Goal: Task Accomplishment & Management: Manage account settings

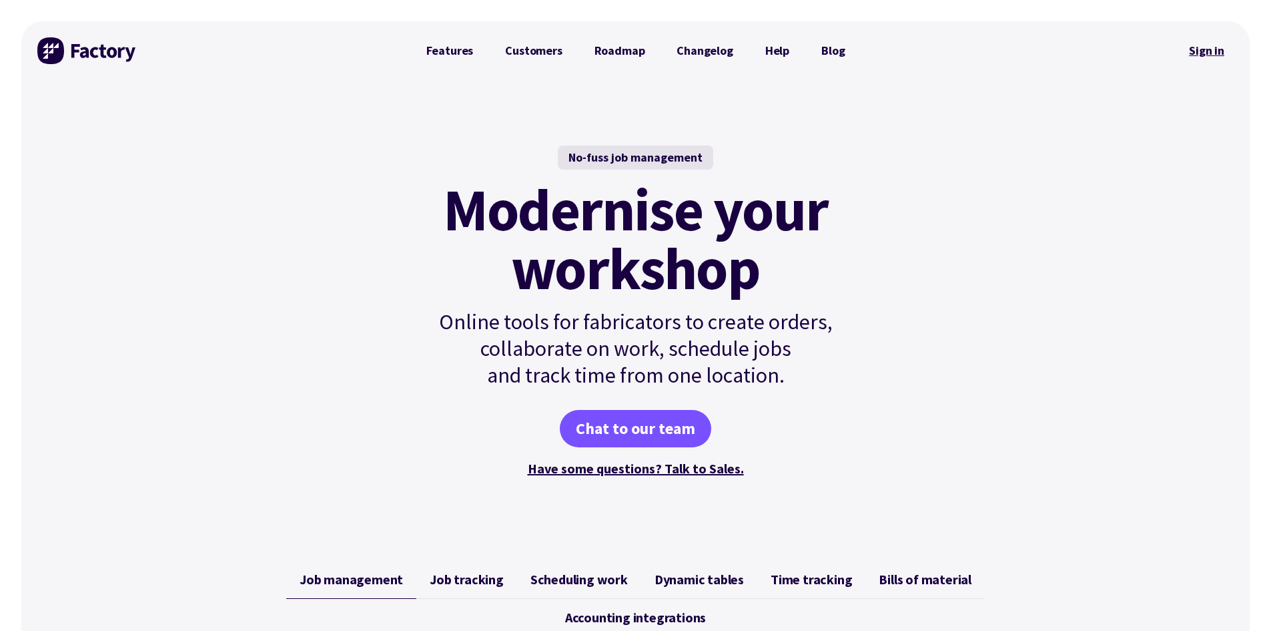
click at [1232, 55] on link "Sign in" at bounding box center [1207, 50] width 54 height 31
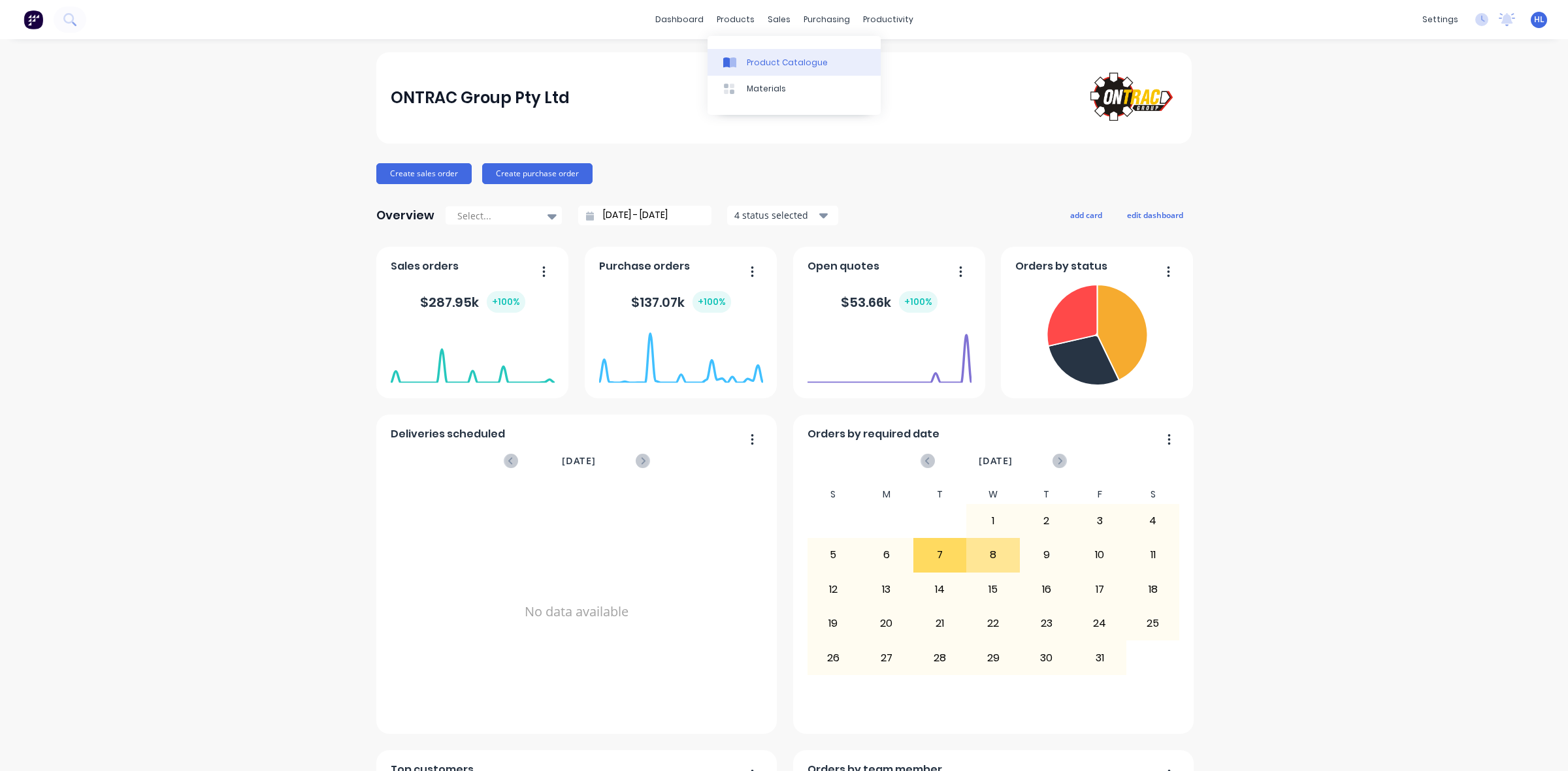
click at [769, 53] on link "Product Catalogue" at bounding box center [794, 62] width 173 height 26
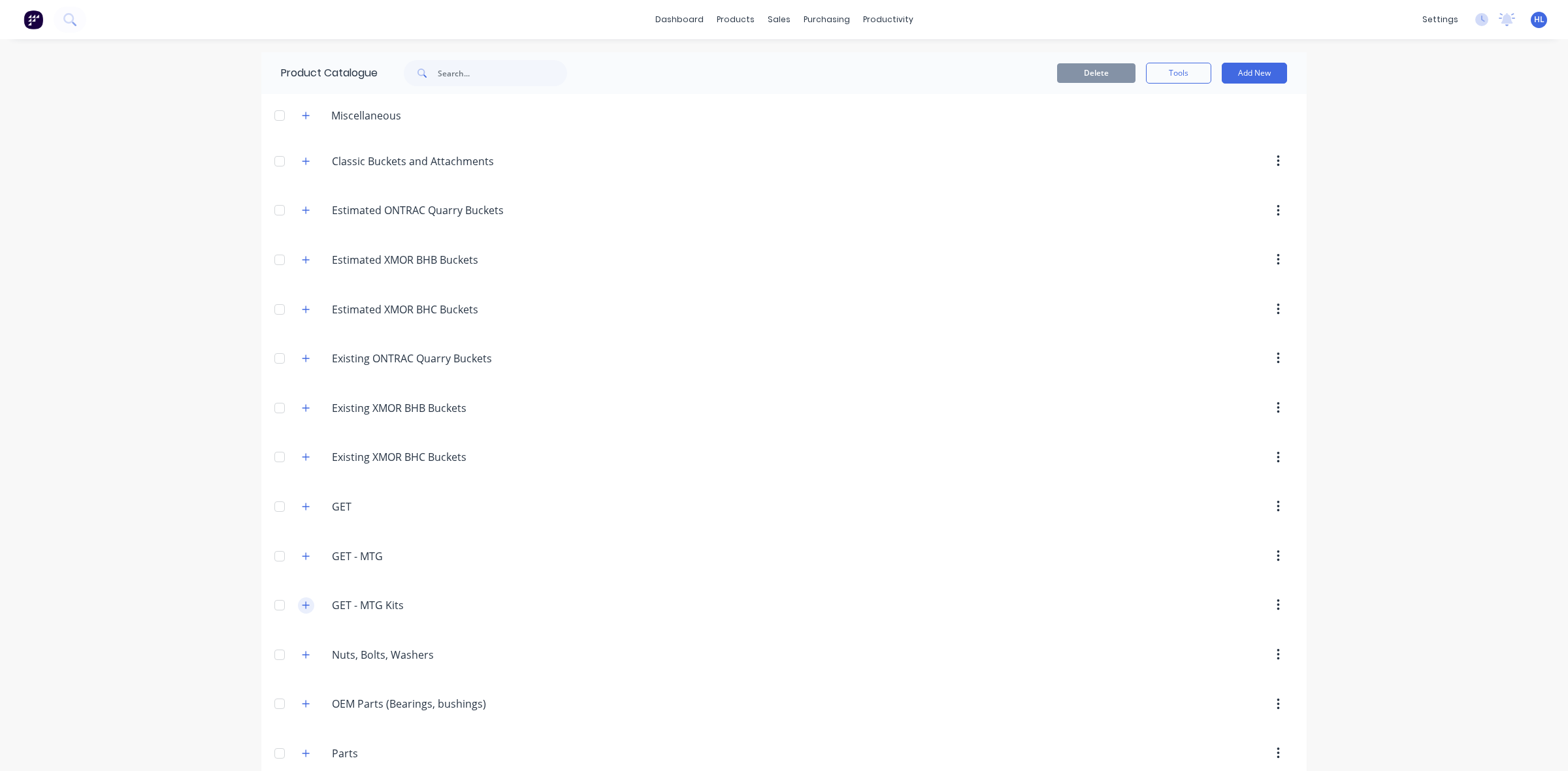
click at [301, 610] on icon "button" at bounding box center [305, 605] width 8 height 9
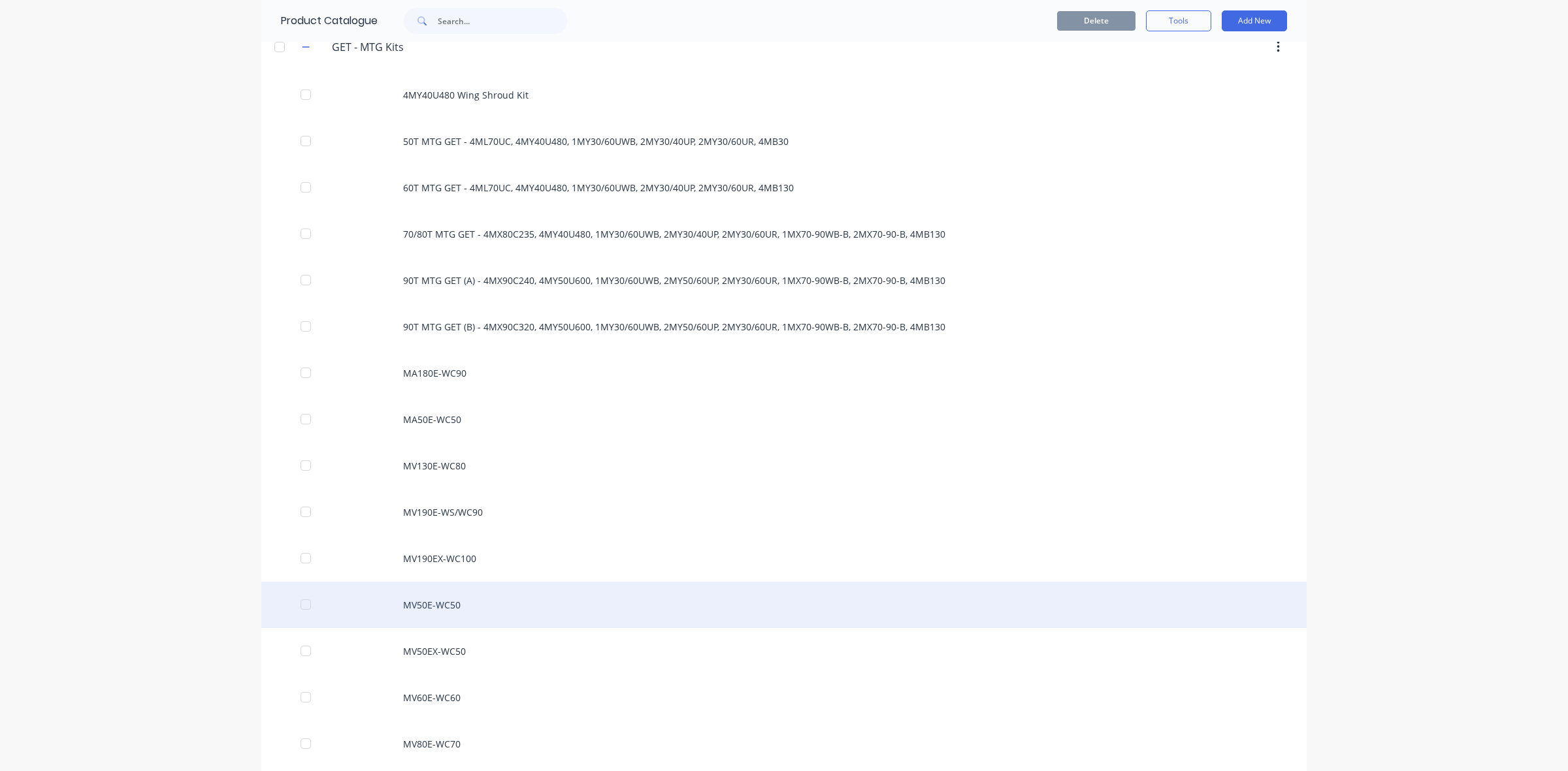
scroll to position [653, 0]
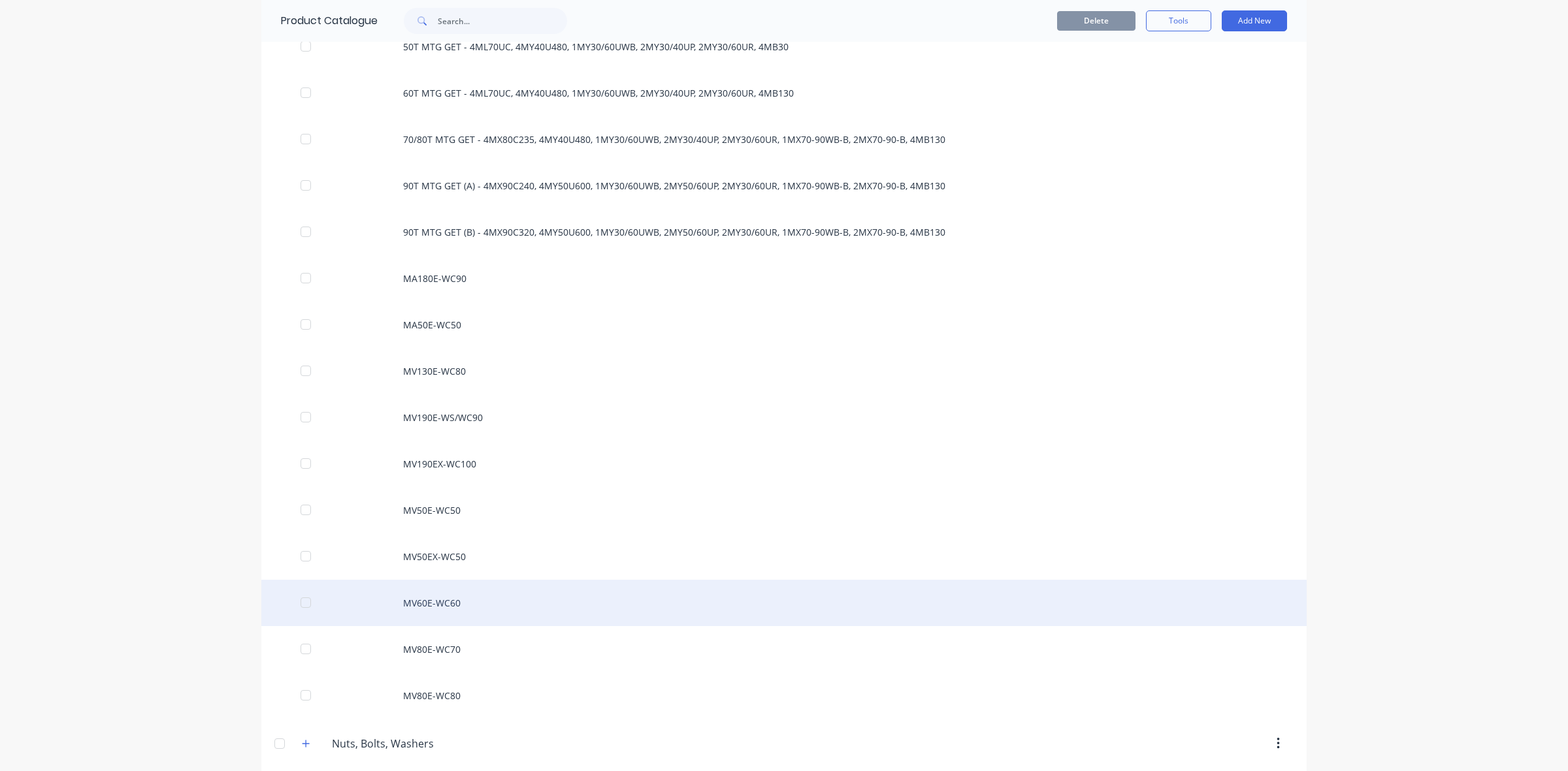
click at [471, 612] on div "MV60E-WC60" at bounding box center [784, 603] width 1045 height 46
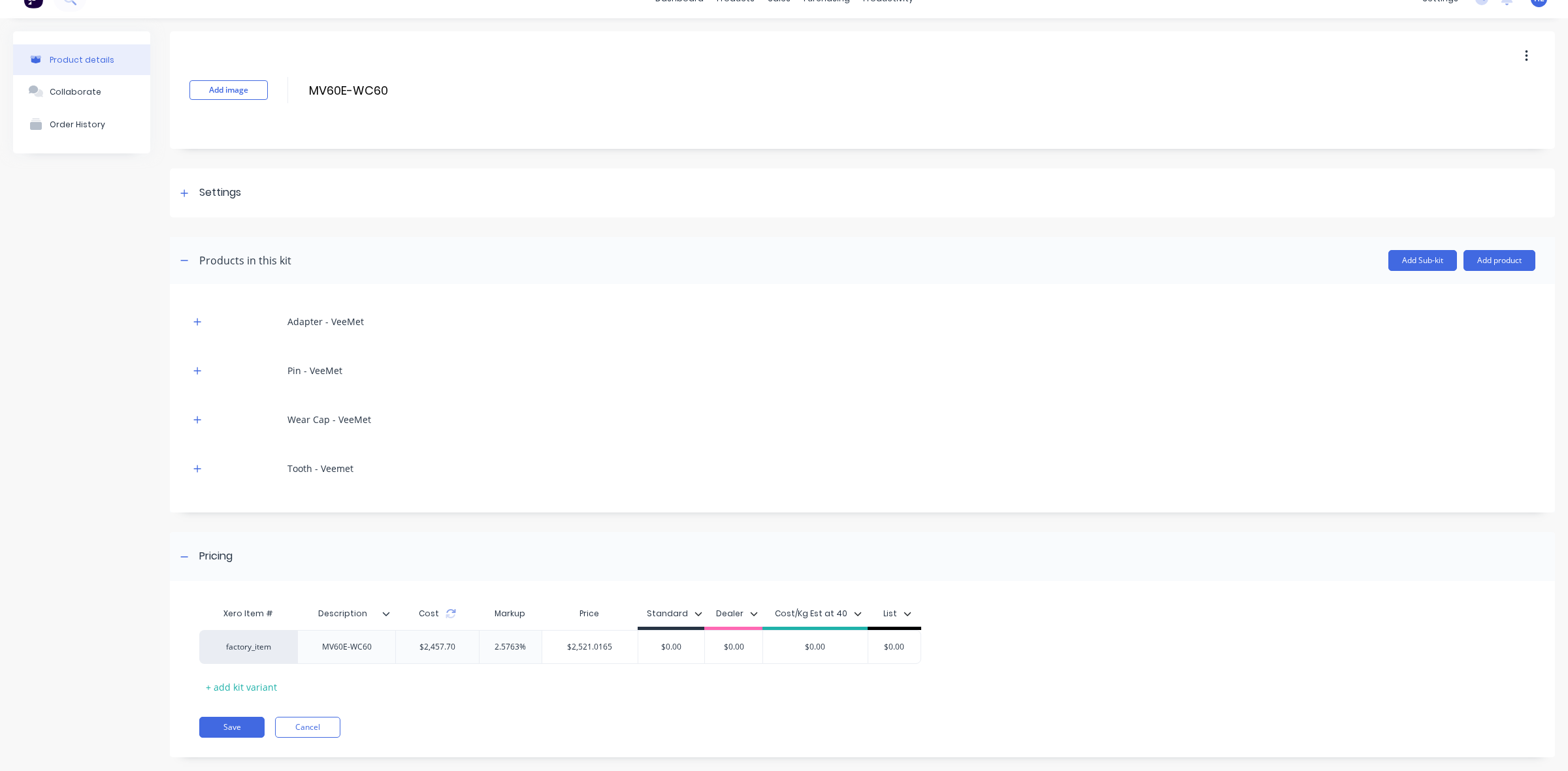
scroll to position [40, 0]
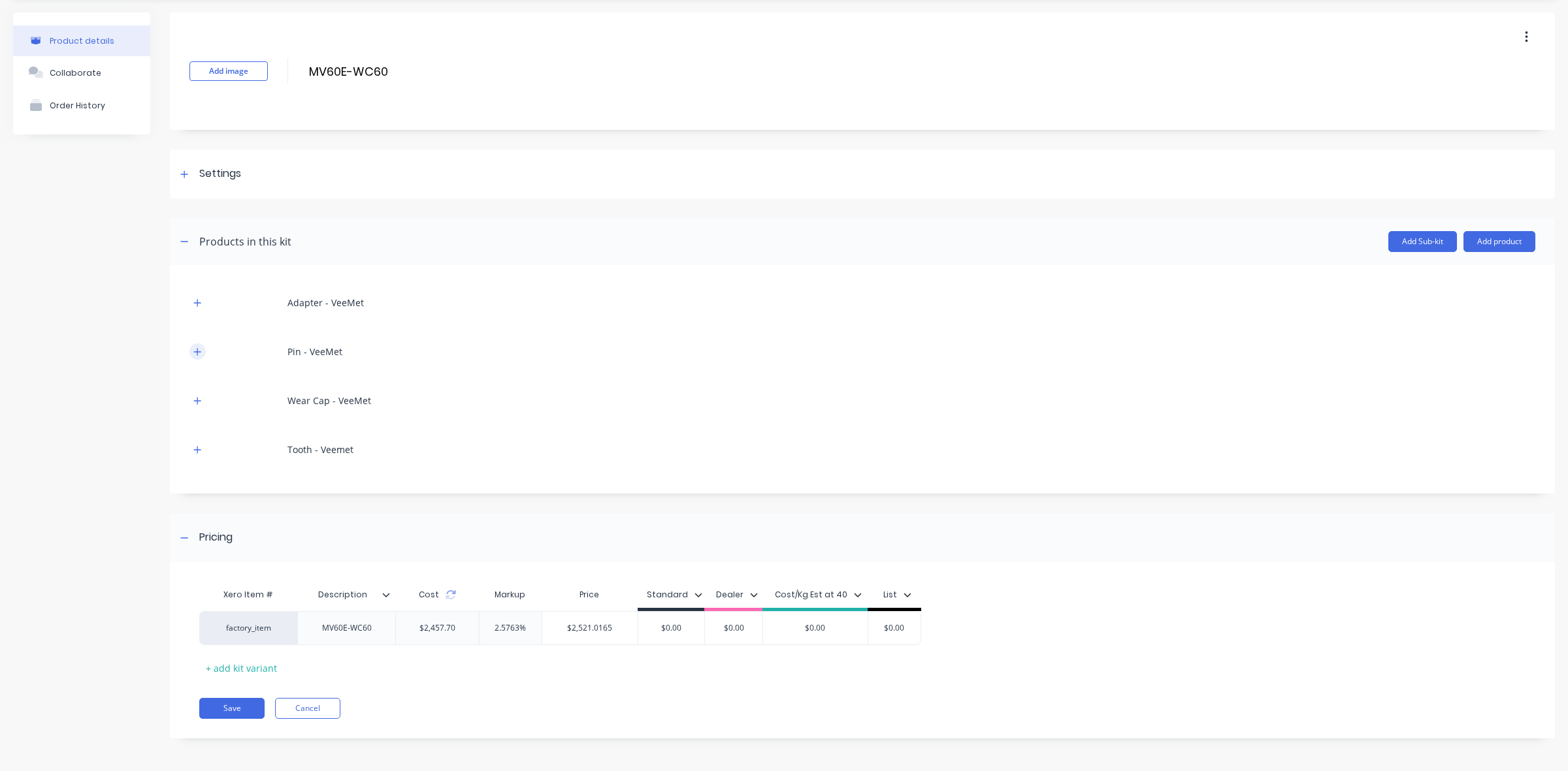
click at [192, 357] on button "button" at bounding box center [198, 351] width 17 height 17
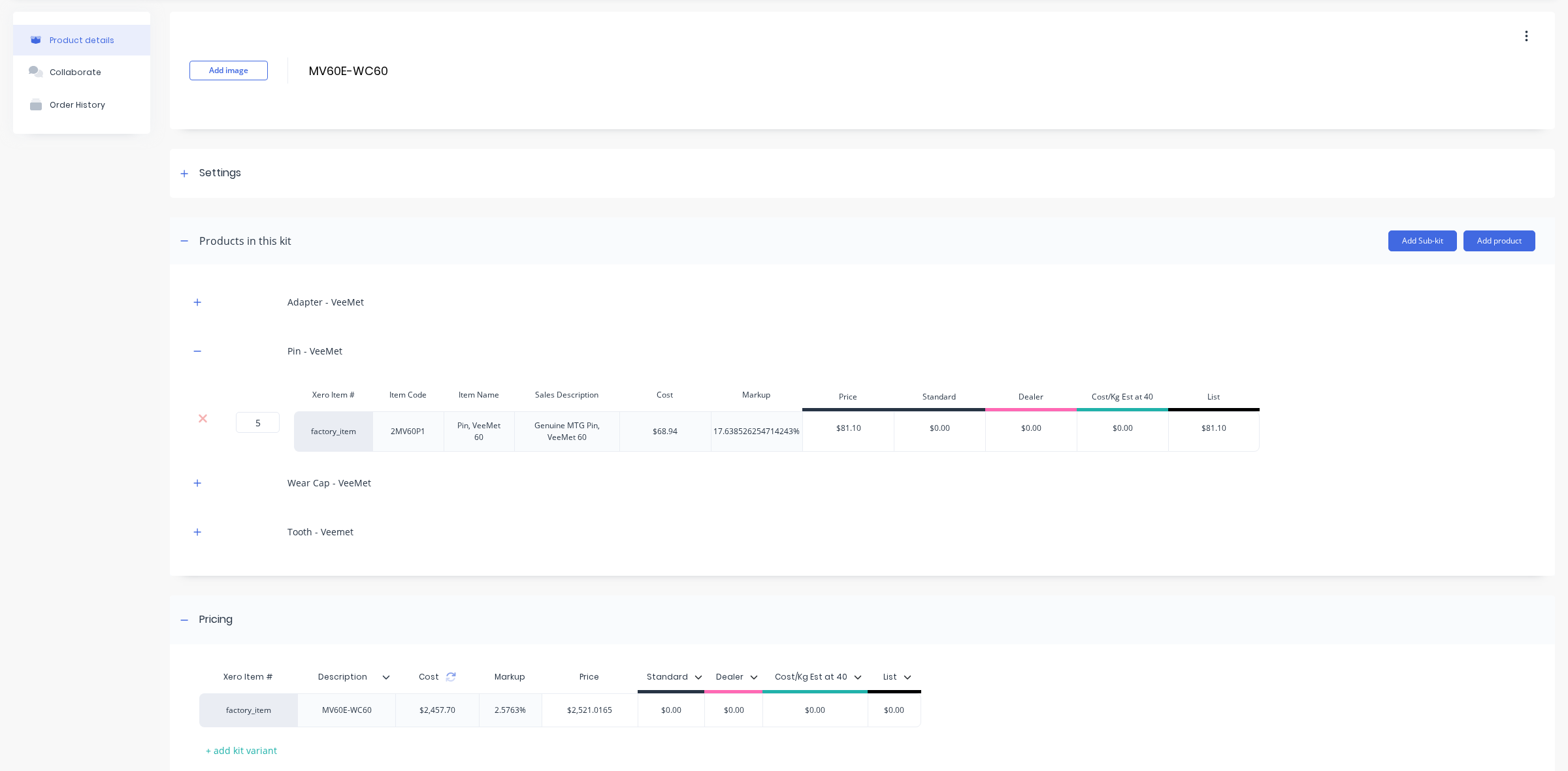
scroll to position [124, 0]
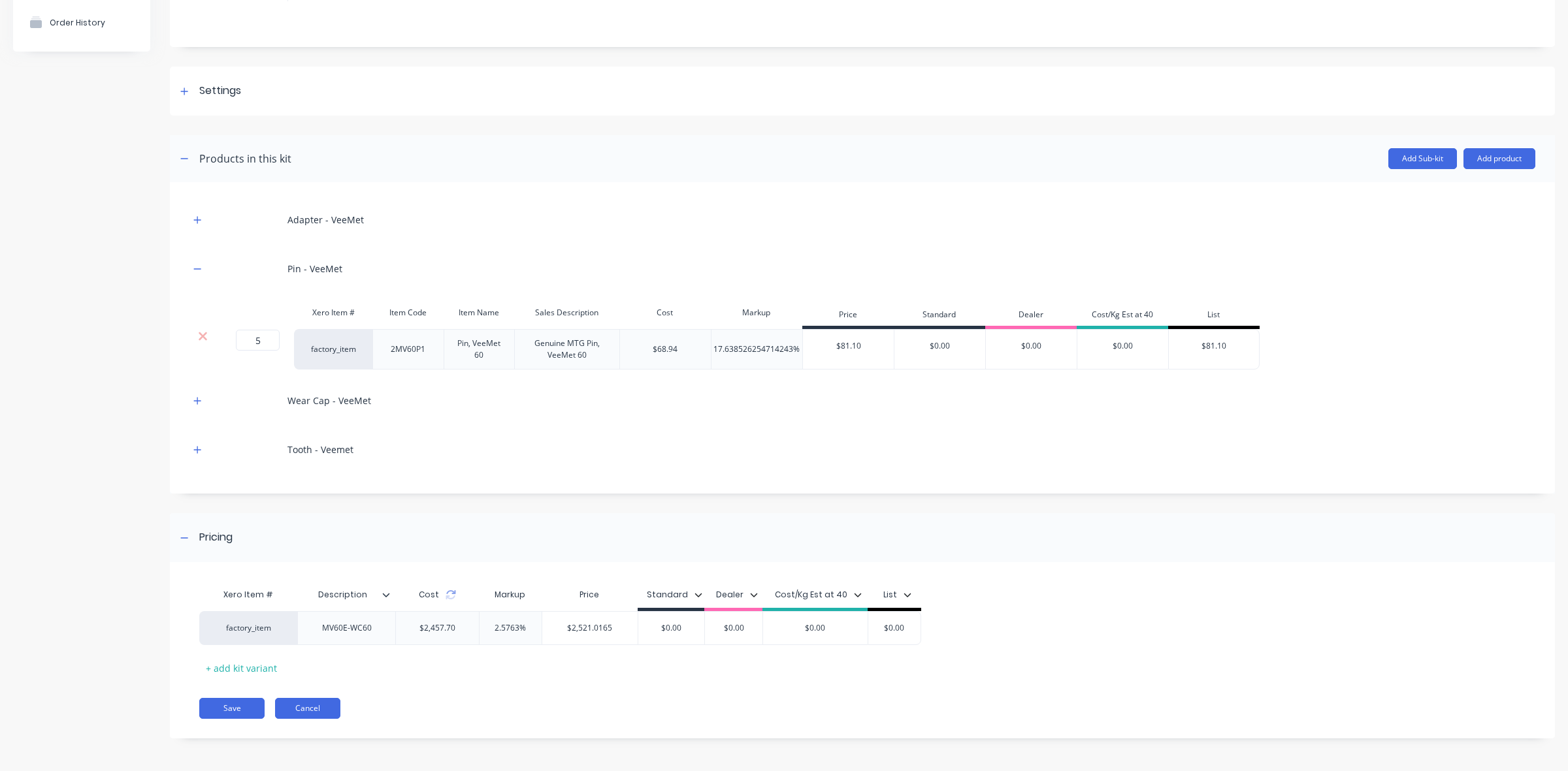
click at [330, 709] on button "Cancel" at bounding box center [307, 707] width 66 height 21
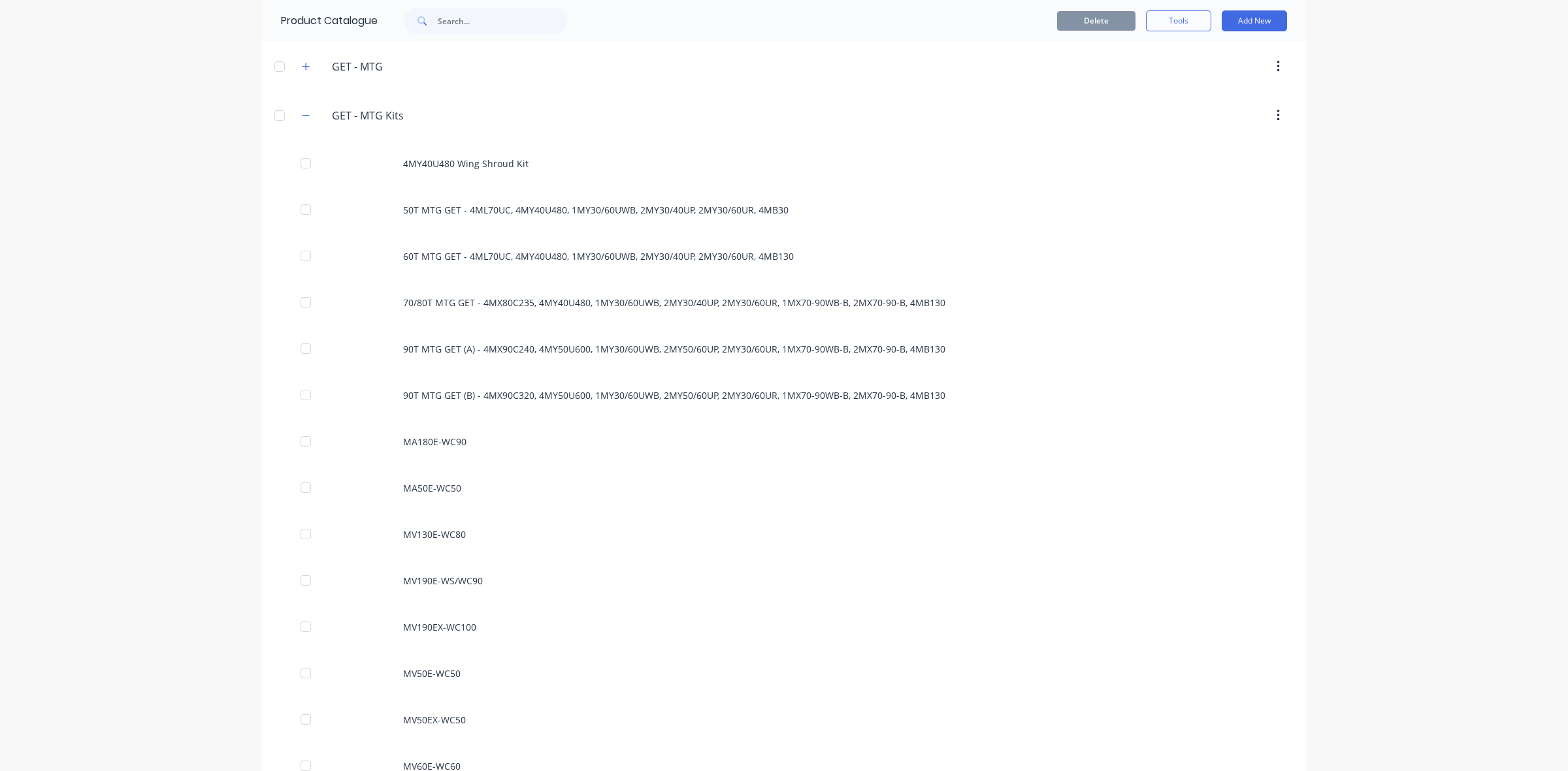
scroll to position [735, 0]
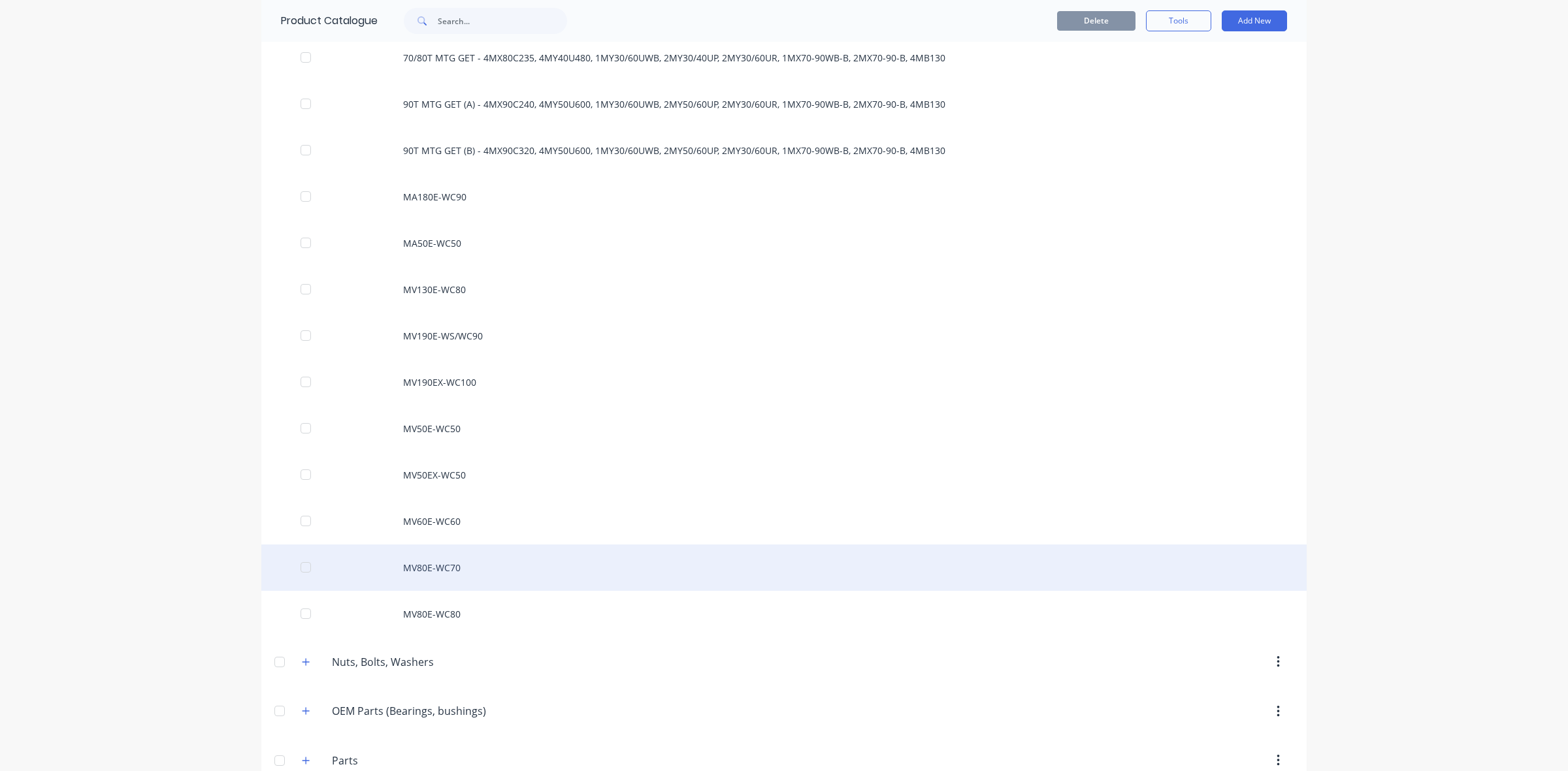
click at [486, 570] on div "MV80E-WC70" at bounding box center [784, 567] width 1045 height 46
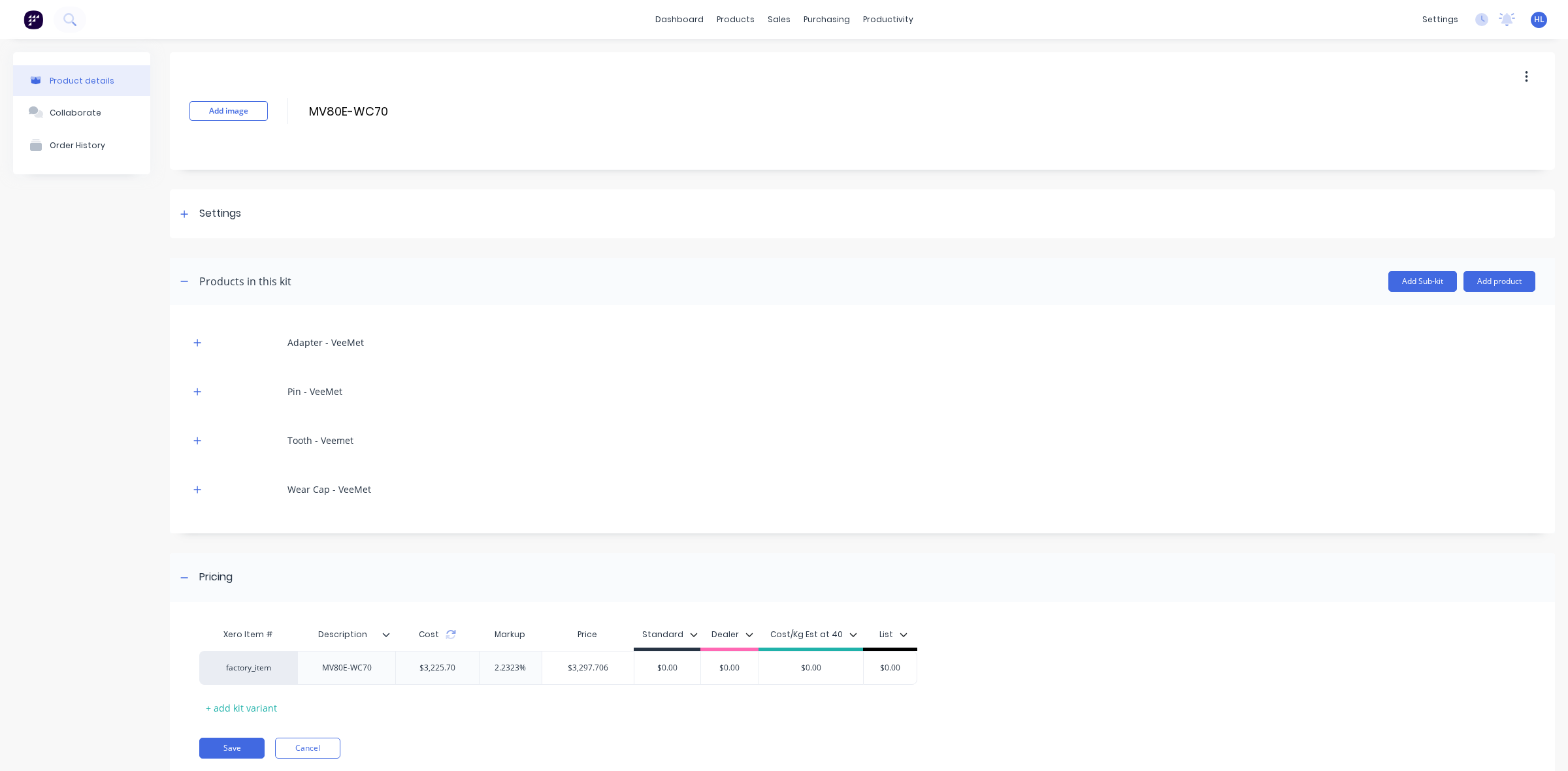
click at [756, 507] on div "Wear Cap - VeeMet" at bounding box center [862, 489] width 1346 height 36
click at [448, 632] on icon at bounding box center [450, 634] width 11 height 11
click at [203, 491] on button "button" at bounding box center [198, 489] width 17 height 17
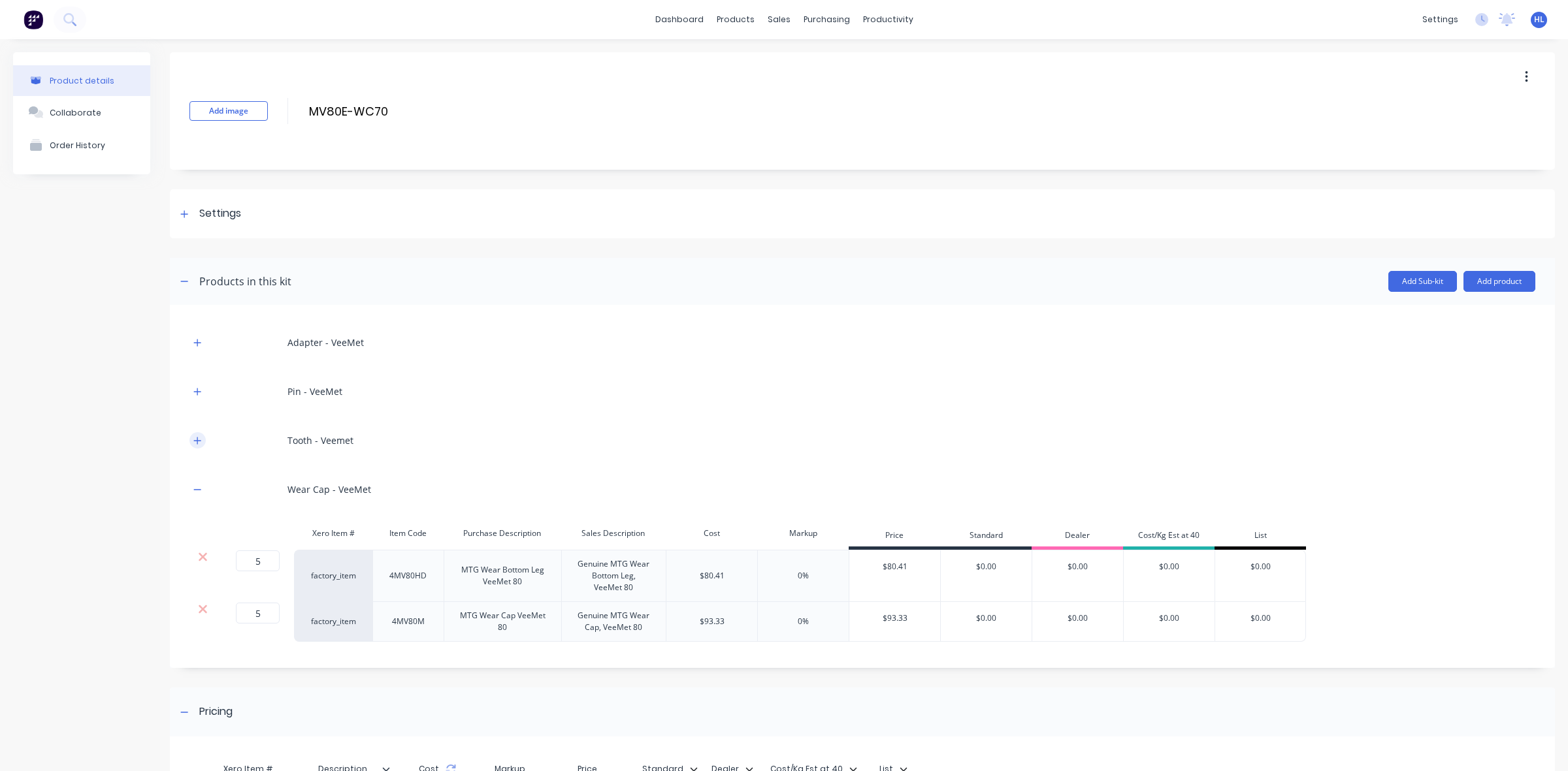
click at [193, 439] on button "button" at bounding box center [198, 440] width 17 height 17
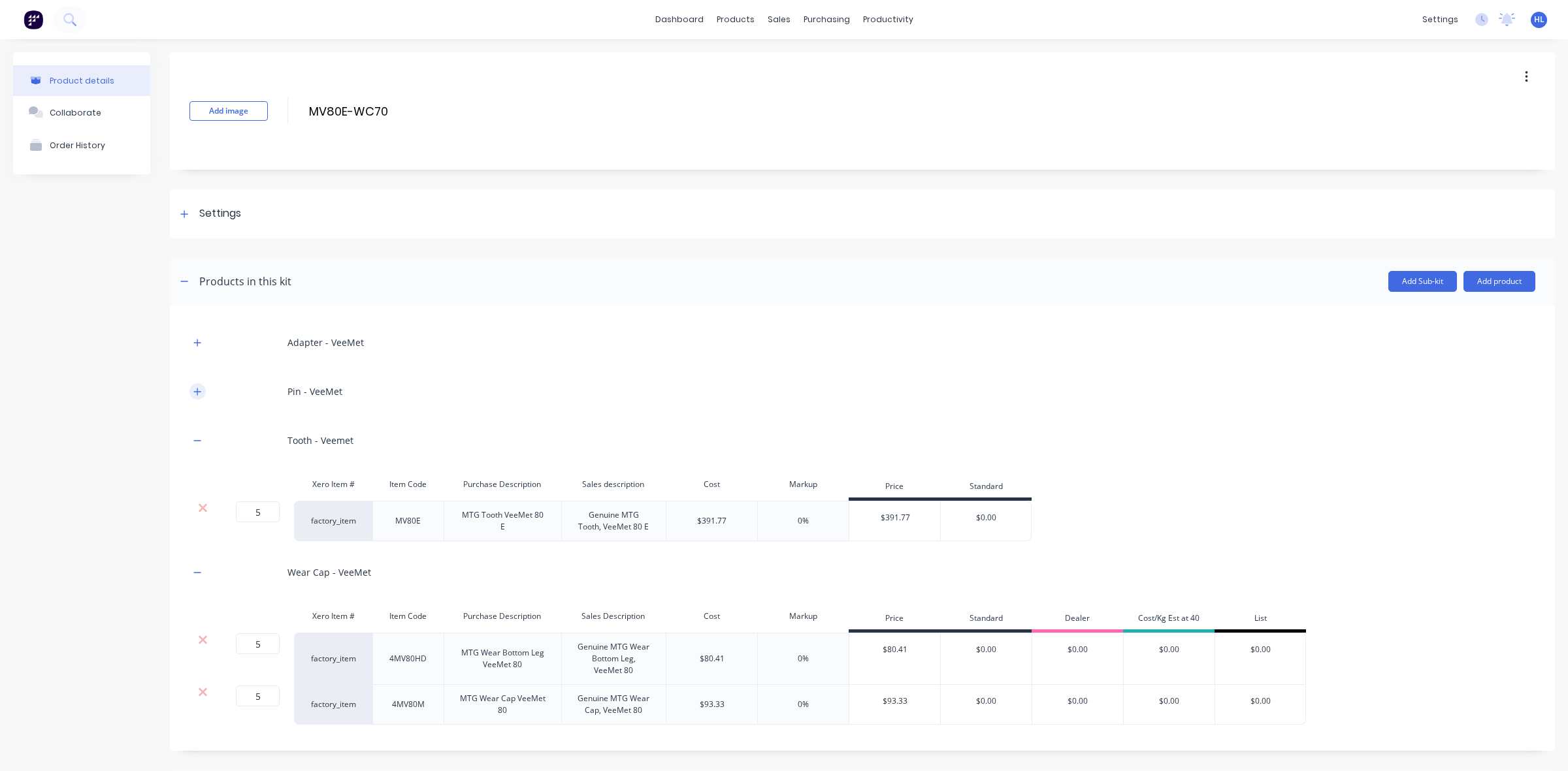
click at [198, 389] on icon "button" at bounding box center [197, 390] width 7 height 7
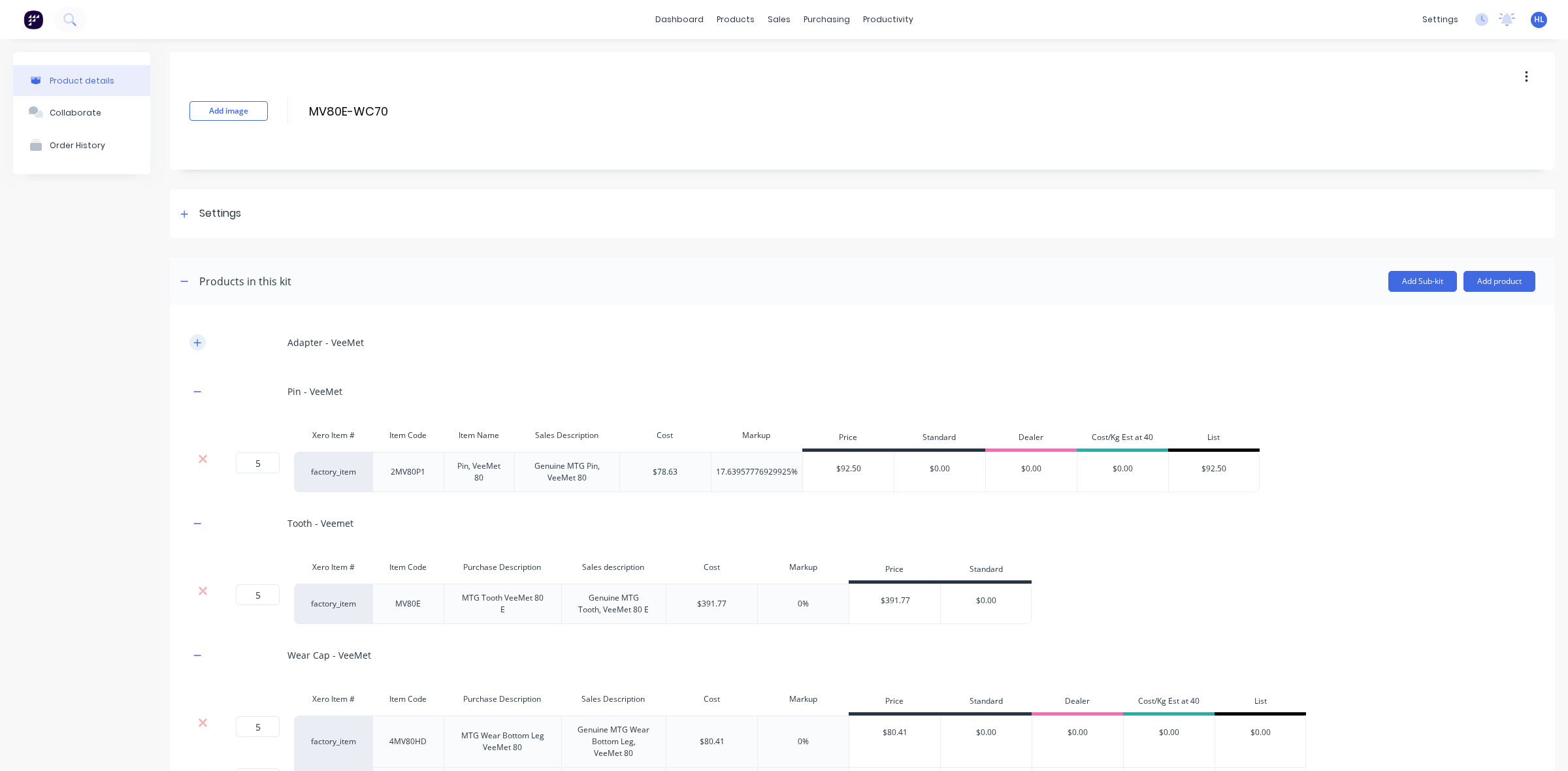
click at [198, 339] on icon "button" at bounding box center [198, 342] width 8 height 9
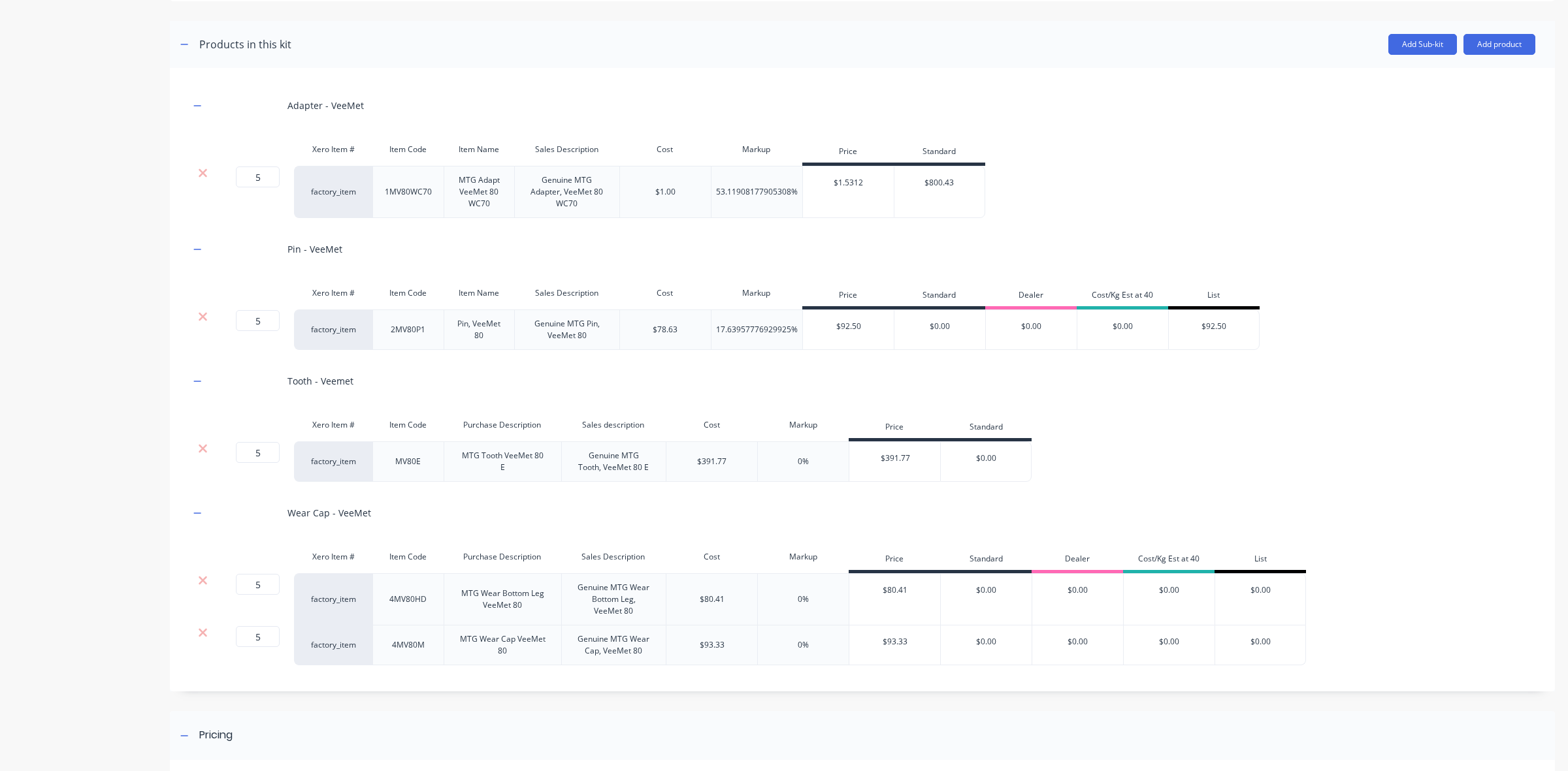
scroll to position [436, 0]
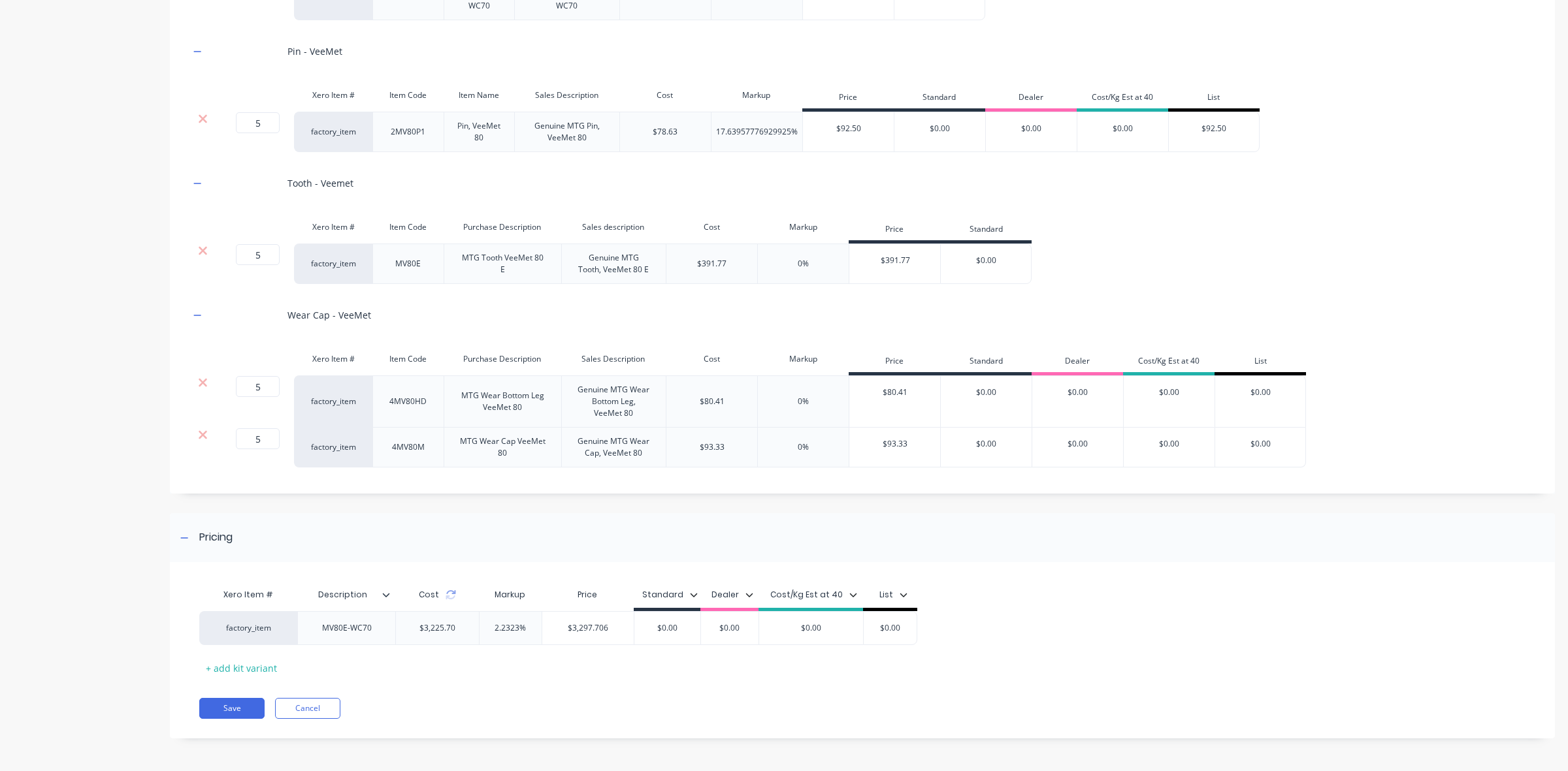
click at [356, 717] on div "Save Cancel" at bounding box center [877, 707] width 1356 height 21
click at [327, 710] on button "Cancel" at bounding box center [307, 707] width 66 height 21
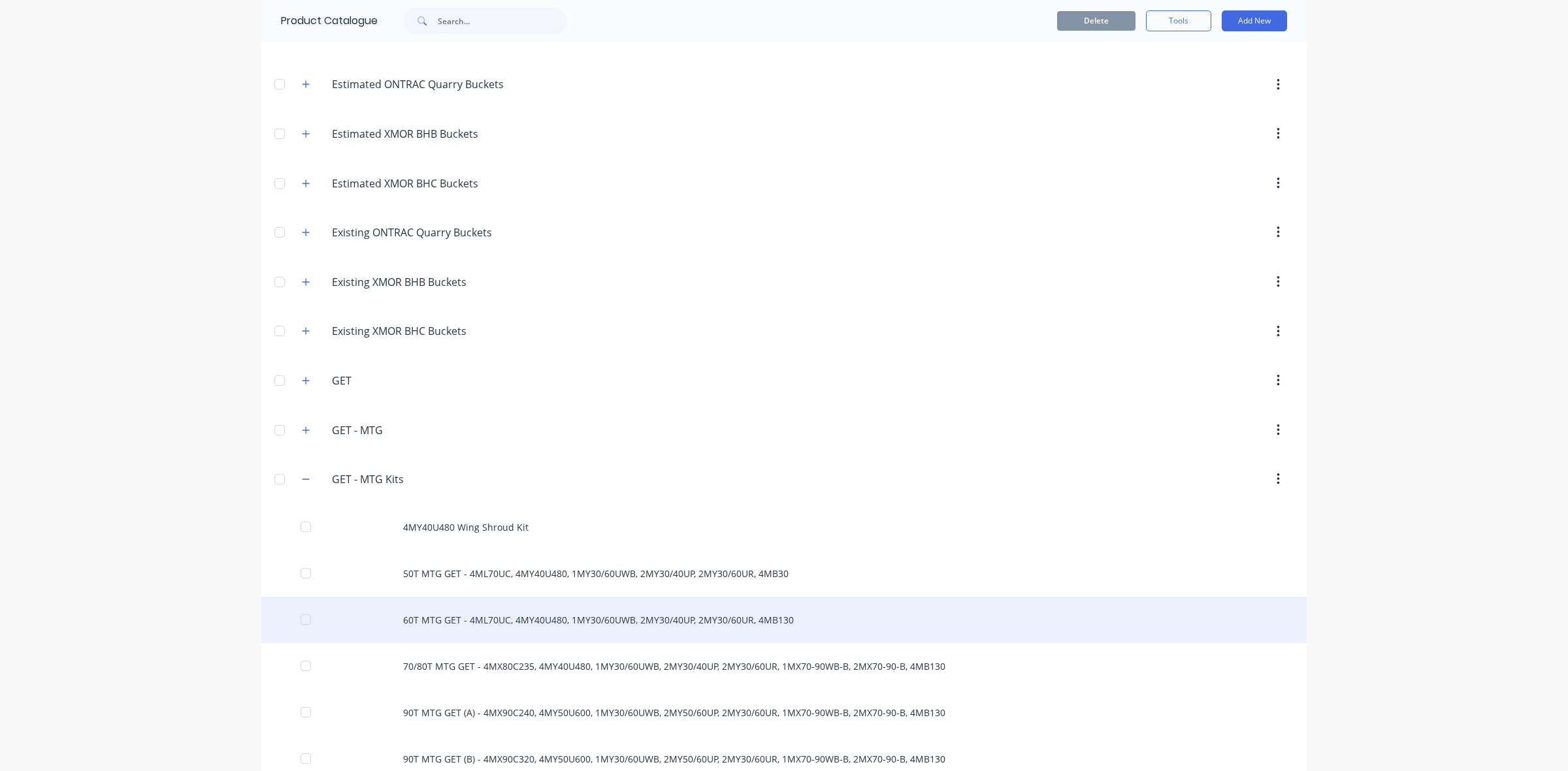
scroll to position [245, 0]
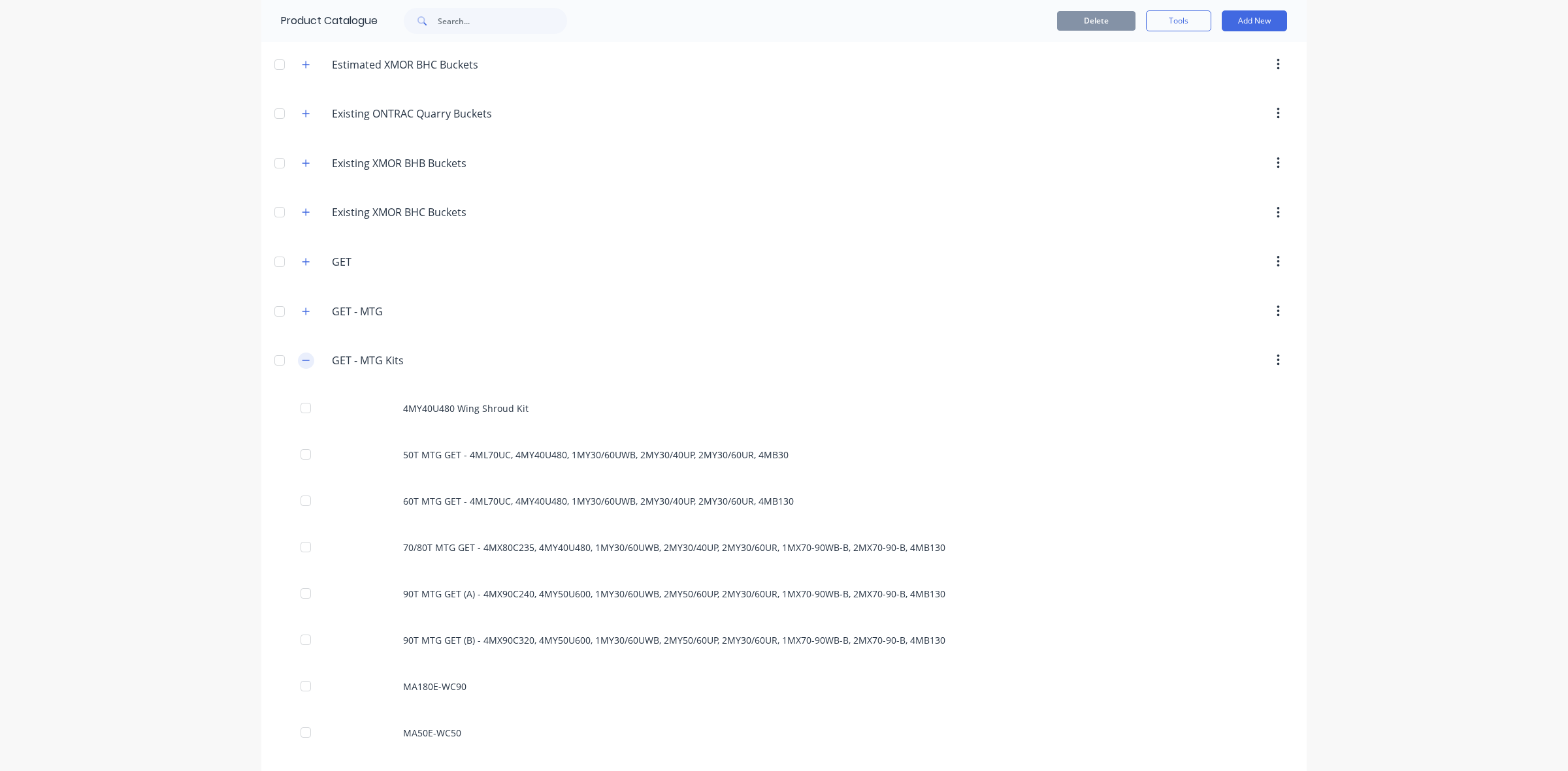
click at [300, 369] on button "button" at bounding box center [305, 360] width 17 height 17
